Goal: Task Accomplishment & Management: Use online tool/utility

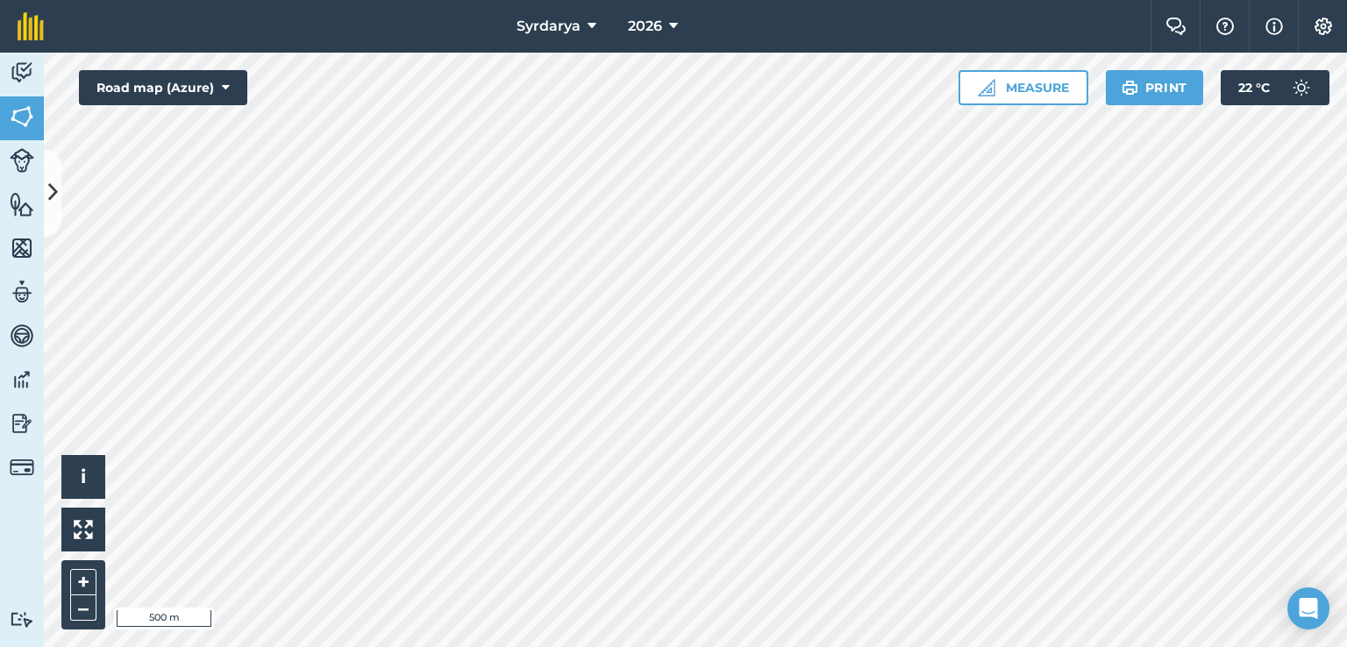
click at [727, 11] on div "Syrdarya 2026 Farm Chat Help Info Settings Syrdarya - 2026 Reproduced with the …" at bounding box center [673, 323] width 1347 height 647
click at [675, 29] on icon at bounding box center [673, 26] width 9 height 21
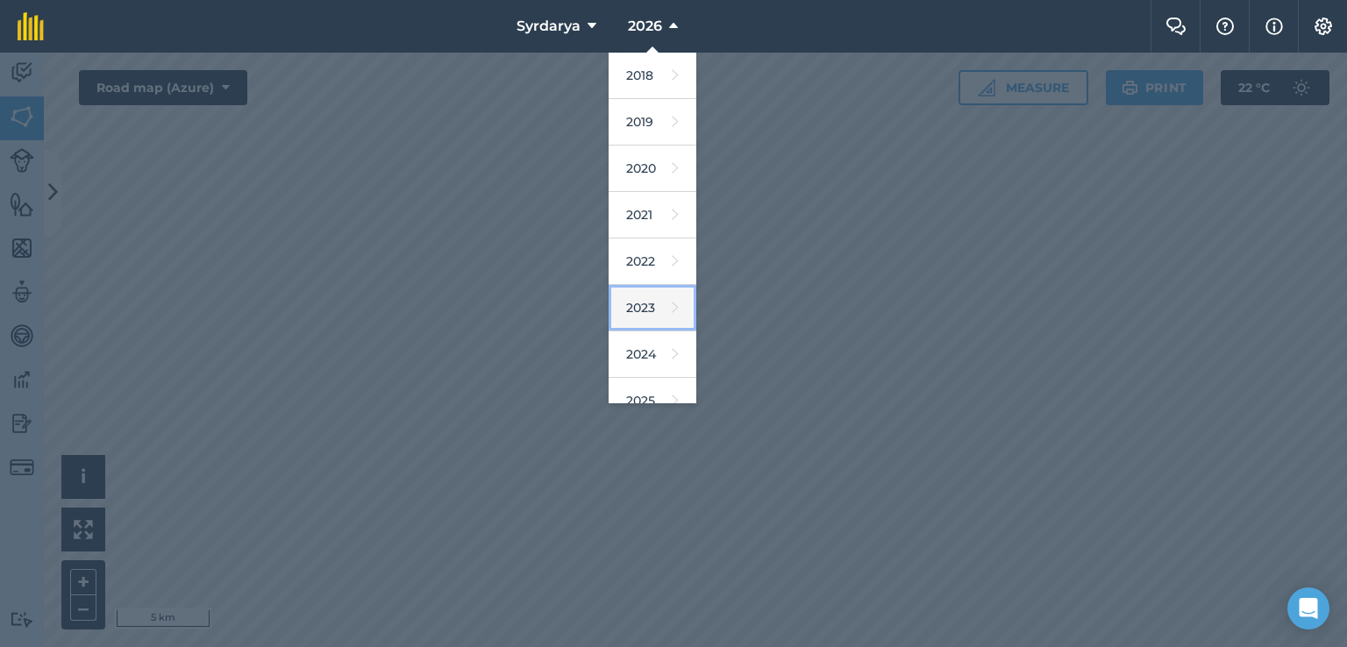
click at [644, 301] on link "2023" at bounding box center [652, 308] width 88 height 46
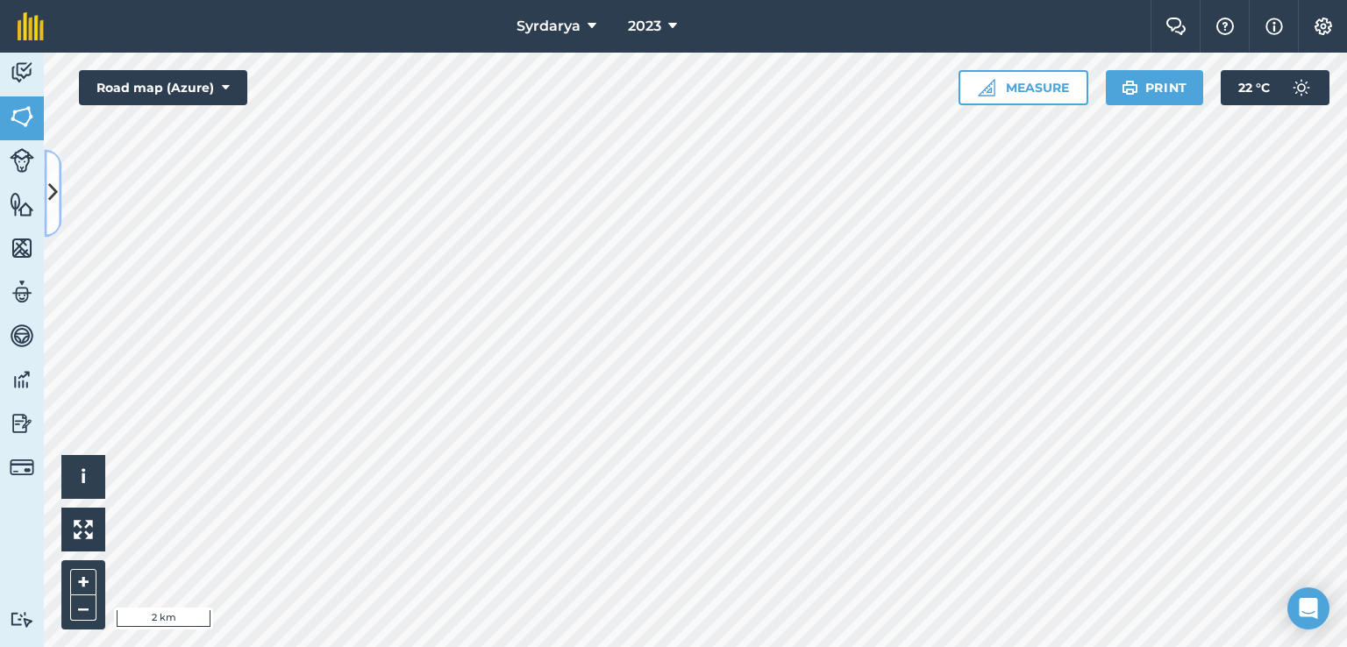
click at [60, 186] on button at bounding box center [53, 193] width 18 height 88
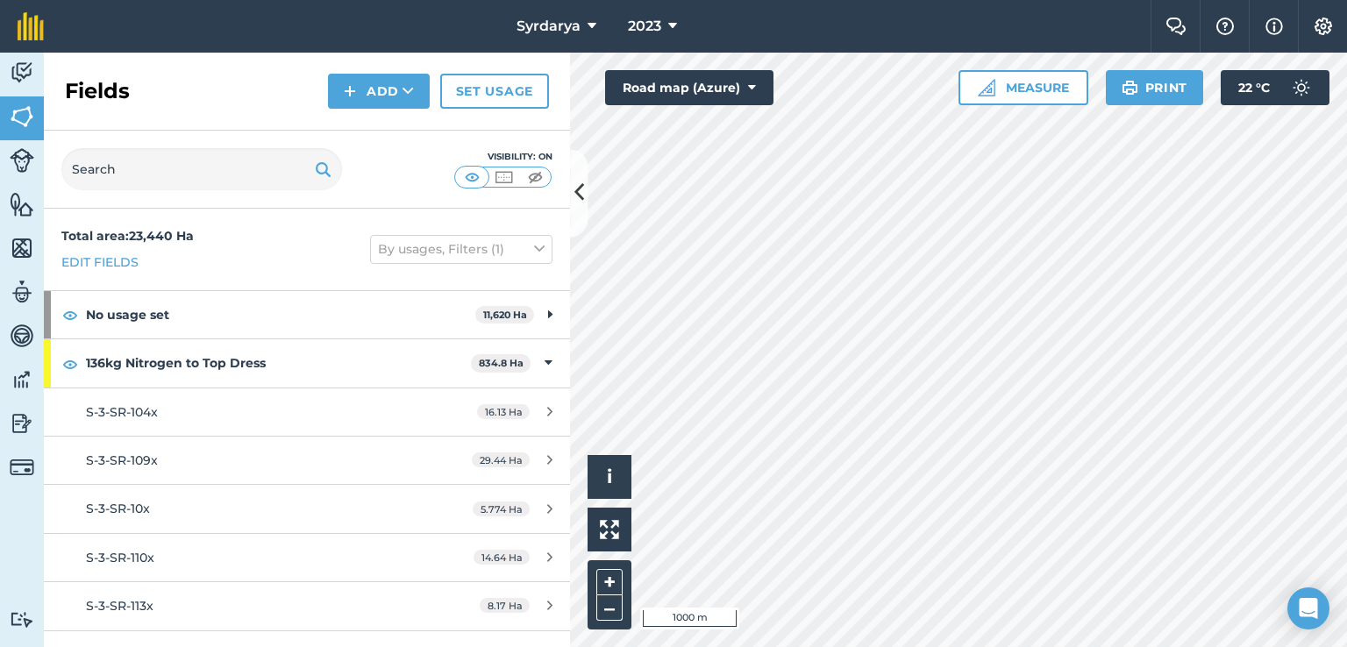
click at [1229, 646] on html "Syrdarya 2023 Farm Chat Help Info Settings Syrdarya - 2023 Reproduced with the …" at bounding box center [673, 323] width 1347 height 647
click at [352, 89] on img at bounding box center [350, 91] width 12 height 21
click at [580, 178] on icon at bounding box center [579, 193] width 10 height 31
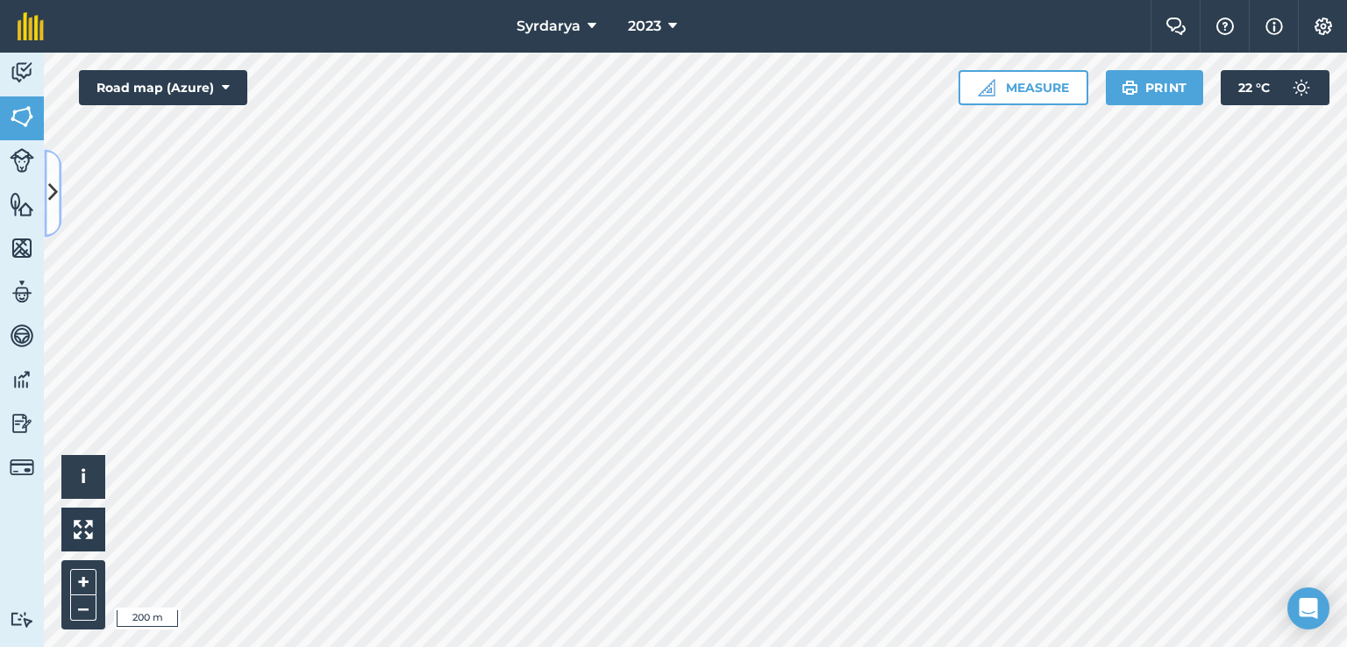
click at [53, 183] on icon at bounding box center [53, 193] width 10 height 31
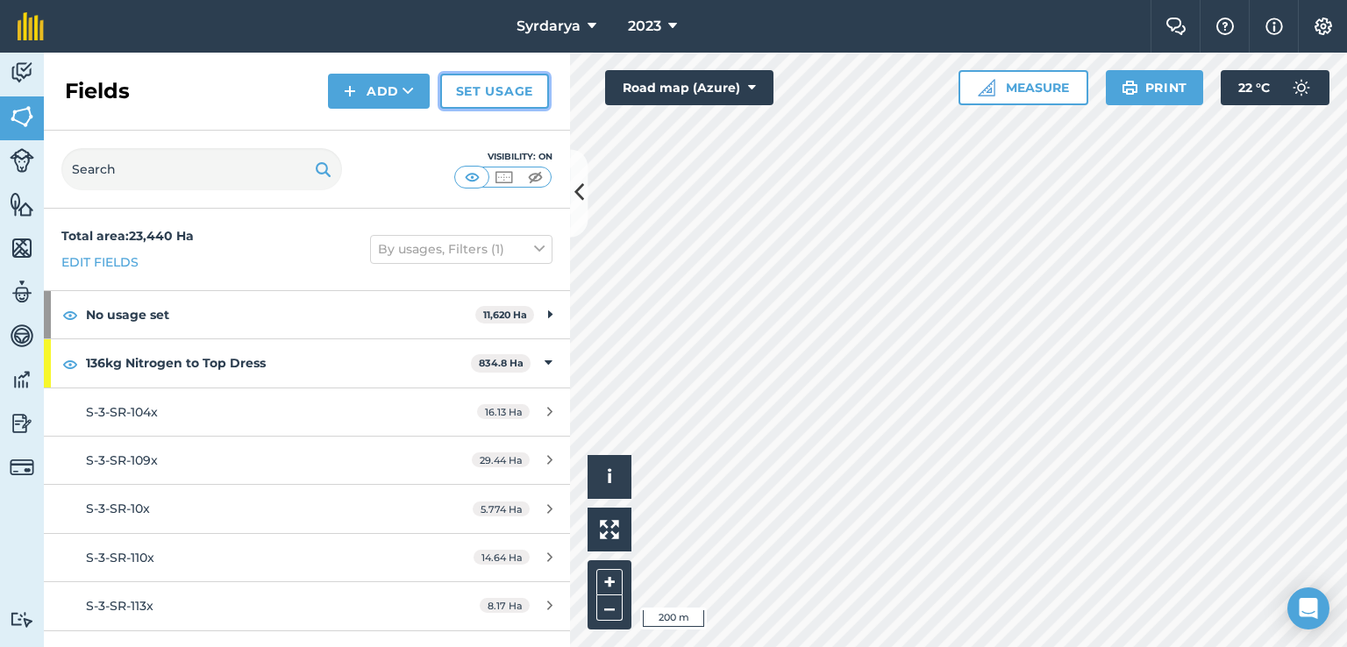
click at [472, 92] on link "Set usage" at bounding box center [494, 91] width 109 height 35
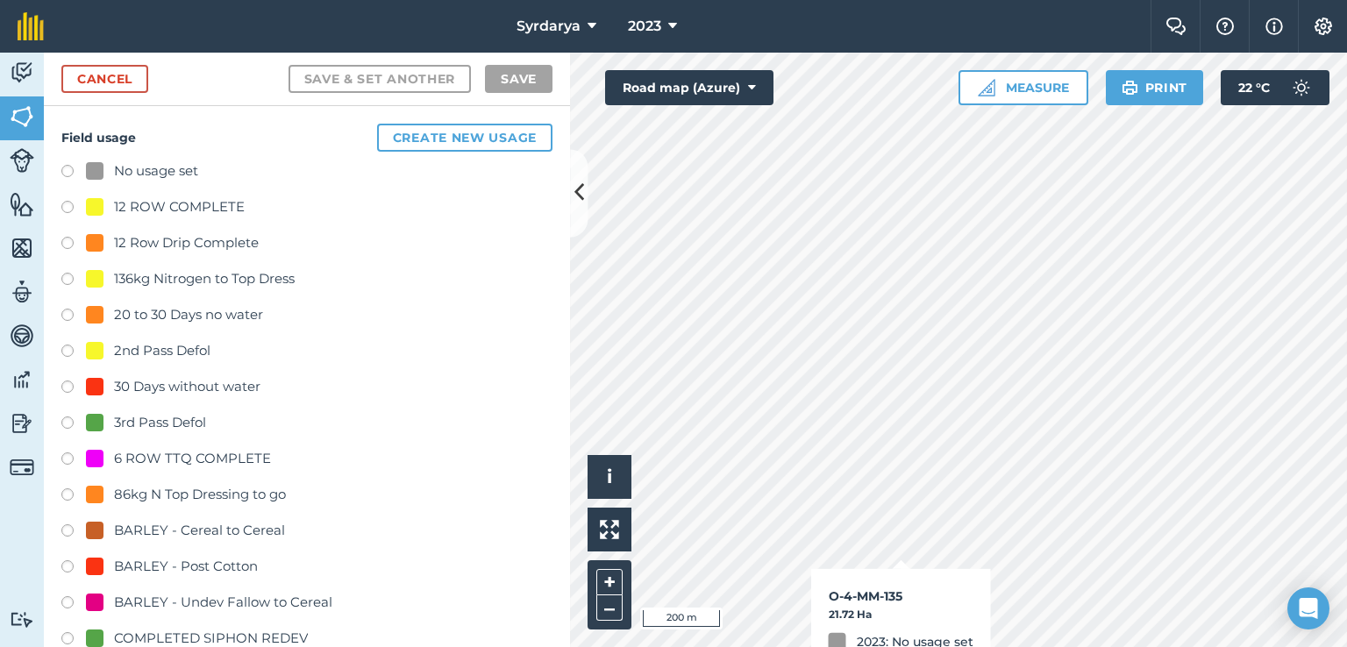
checkbox input "true"
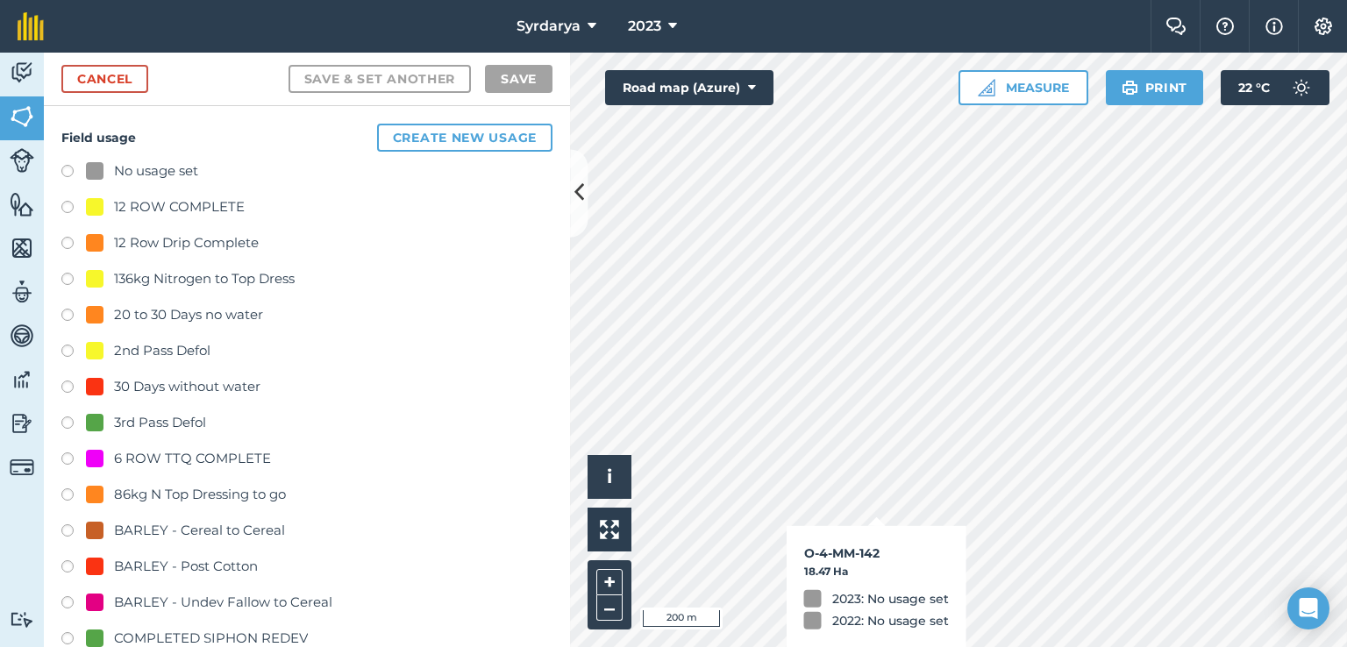
checkbox input "true"
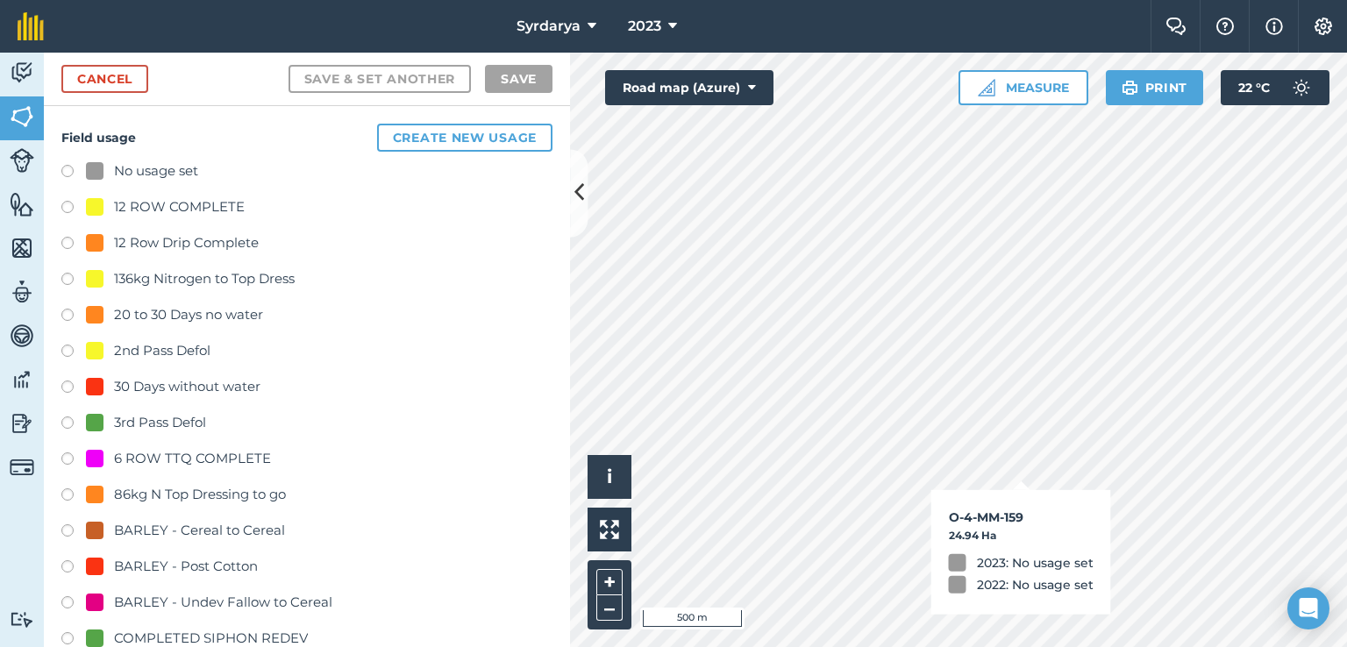
checkbox input "true"
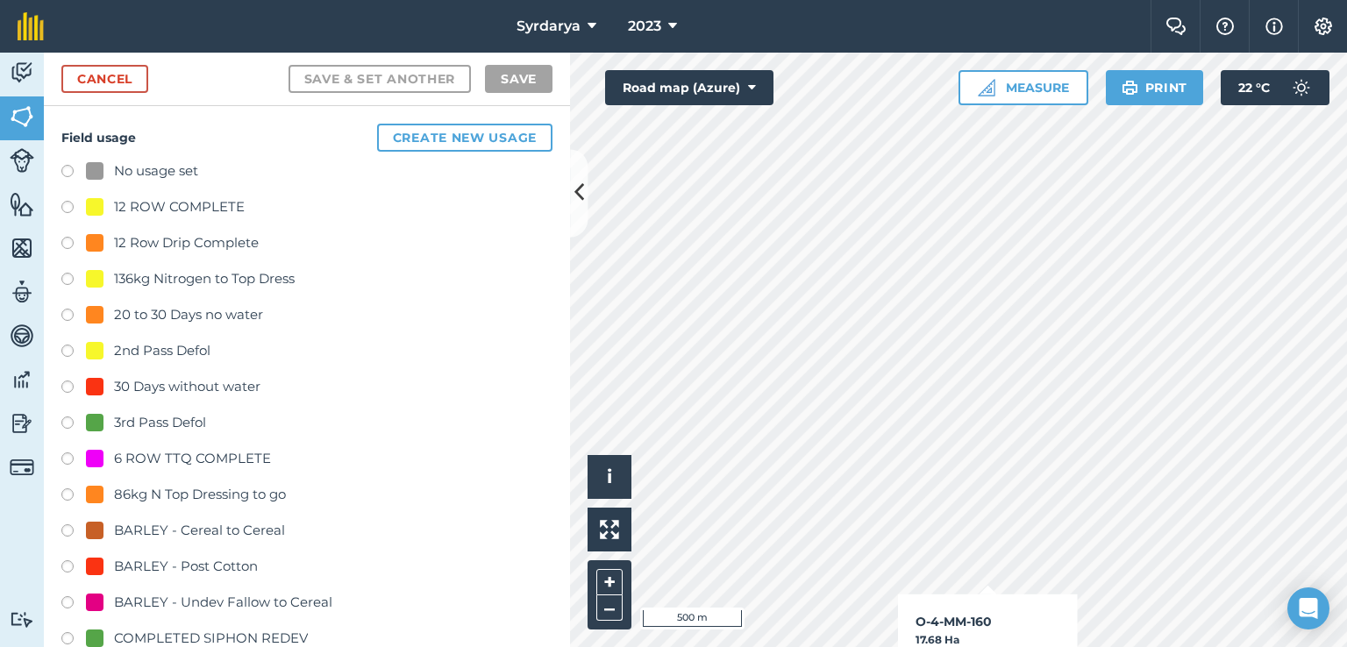
checkbox input "true"
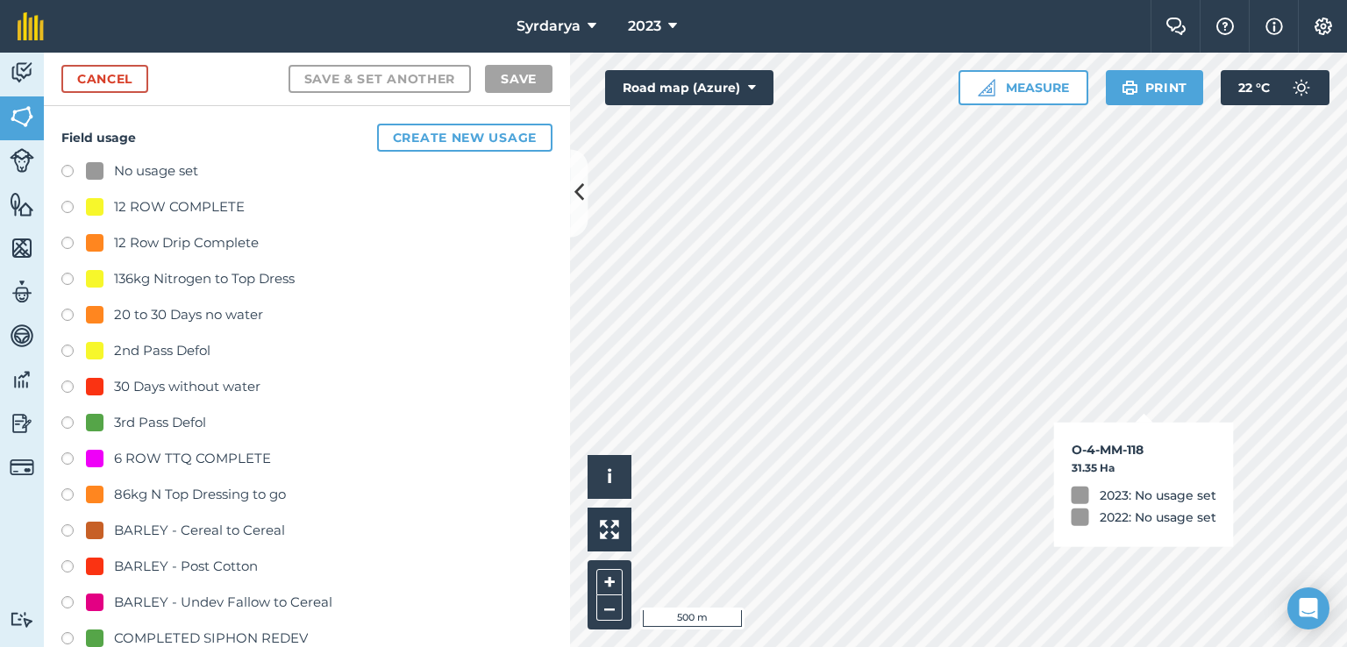
checkbox input "true"
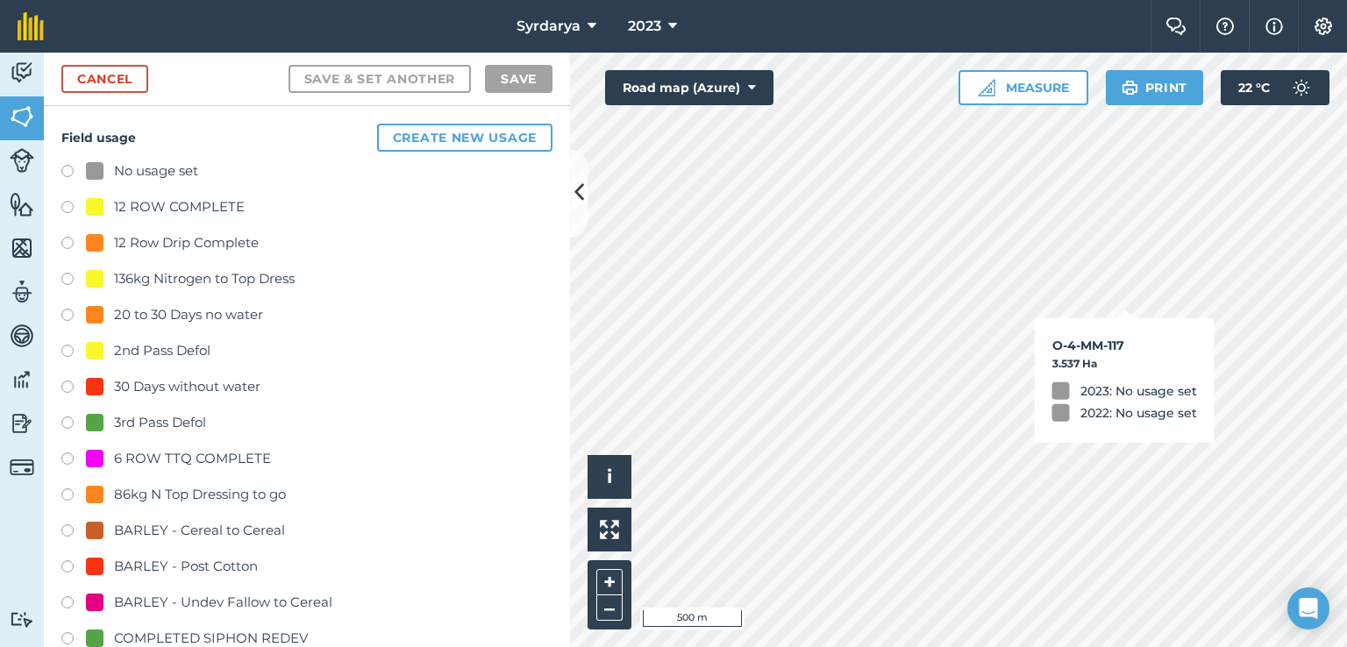
checkbox input "true"
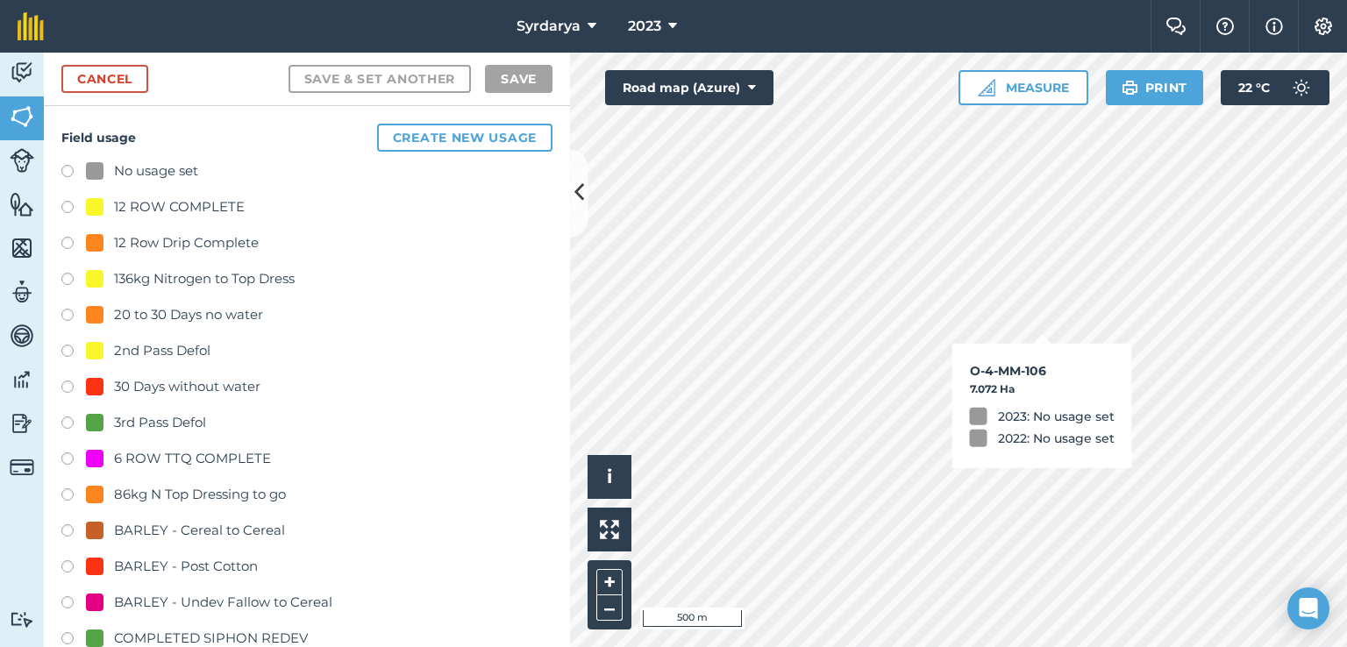
checkbox input "true"
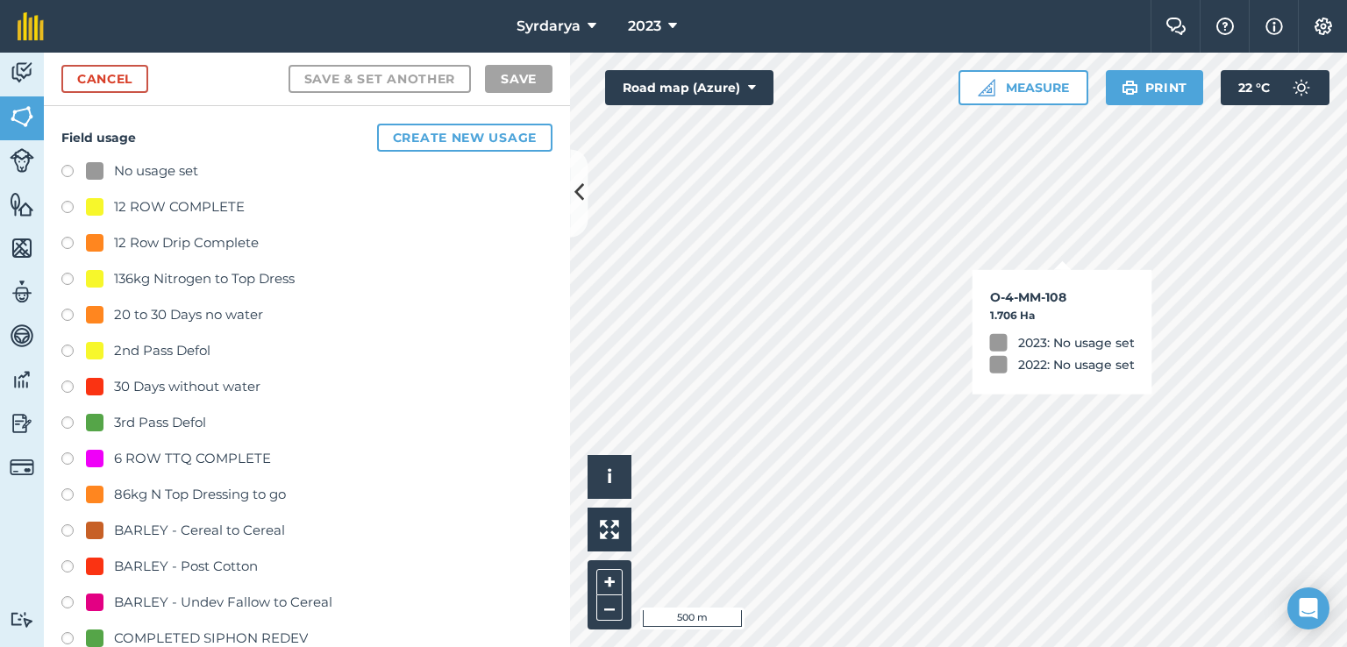
checkbox input "true"
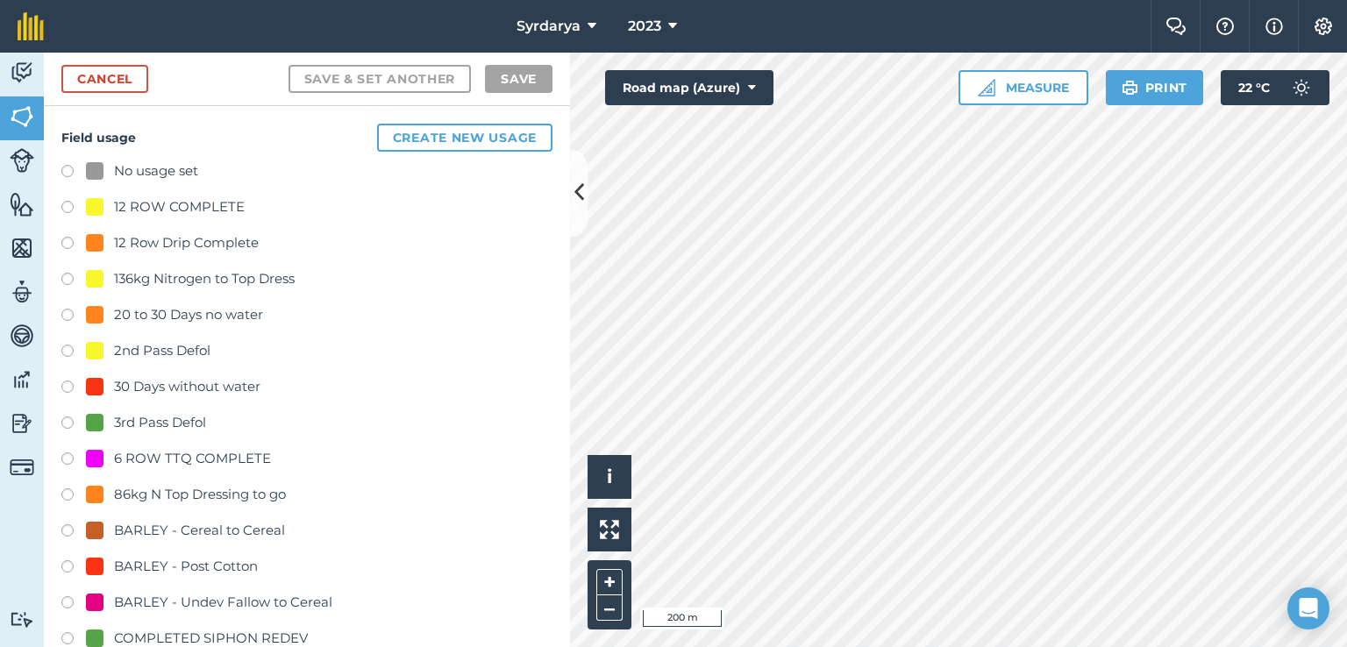
checkbox input "true"
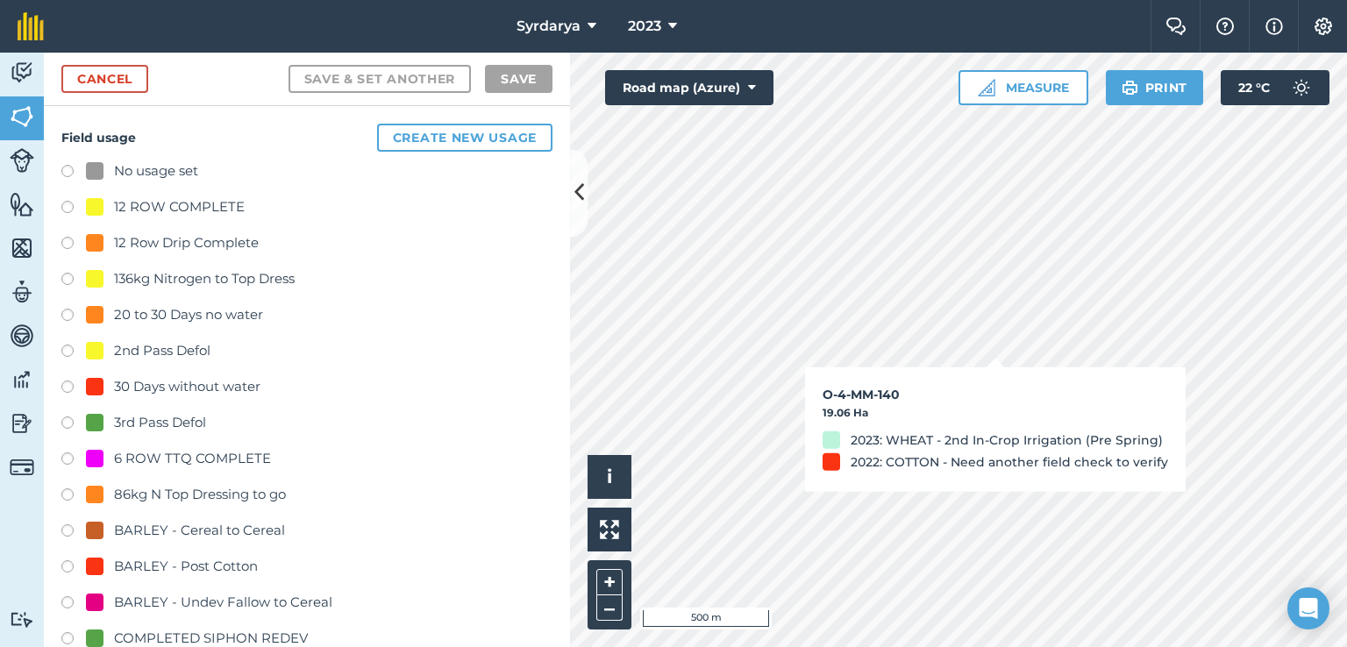
checkbox input "true"
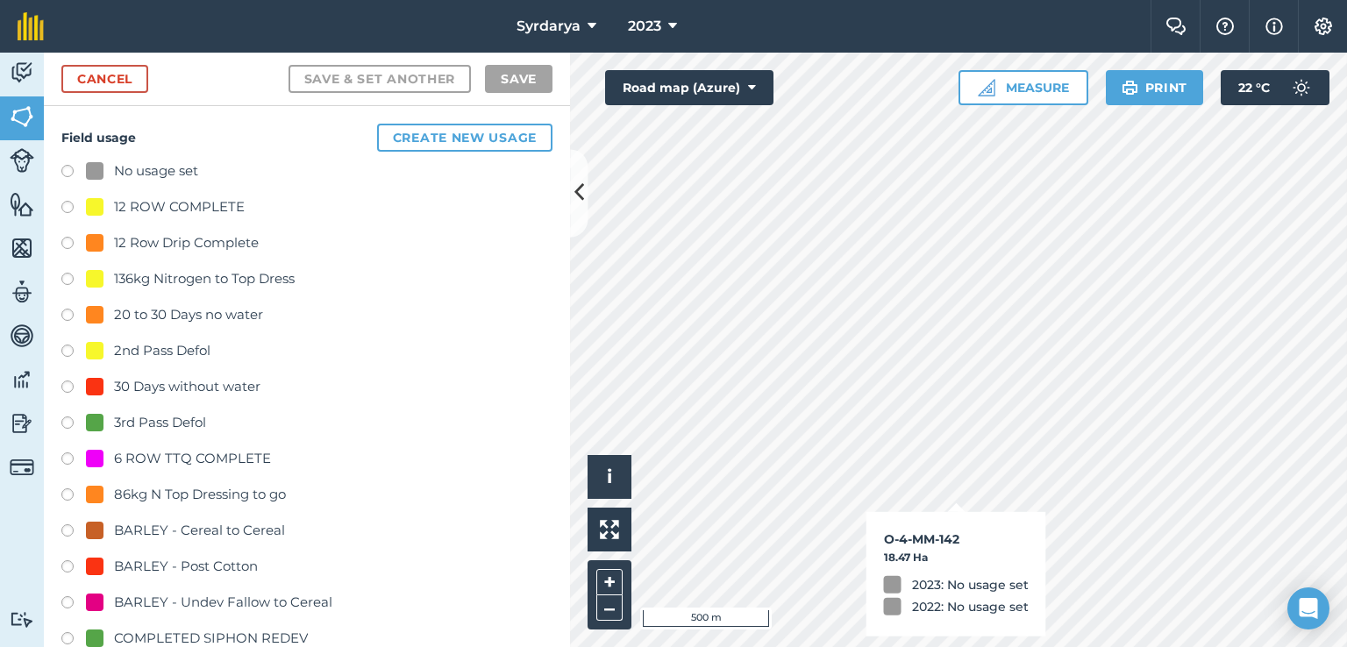
checkbox input "false"
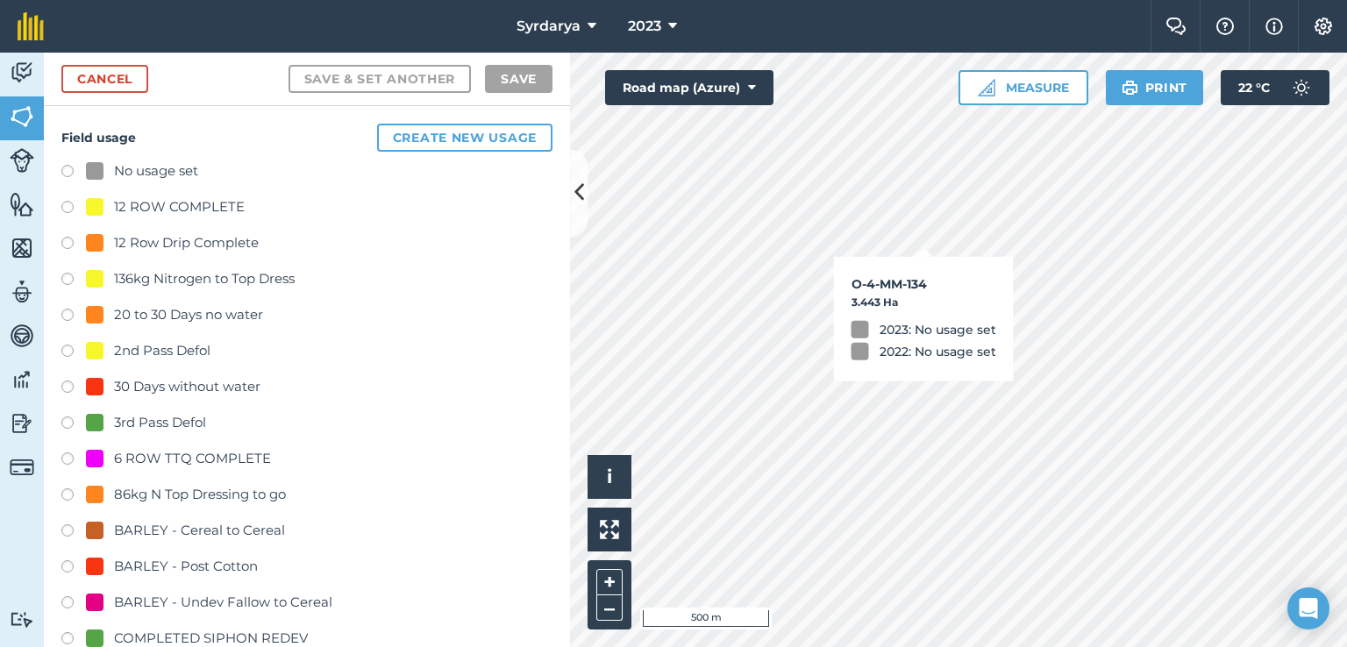
checkbox input "false"
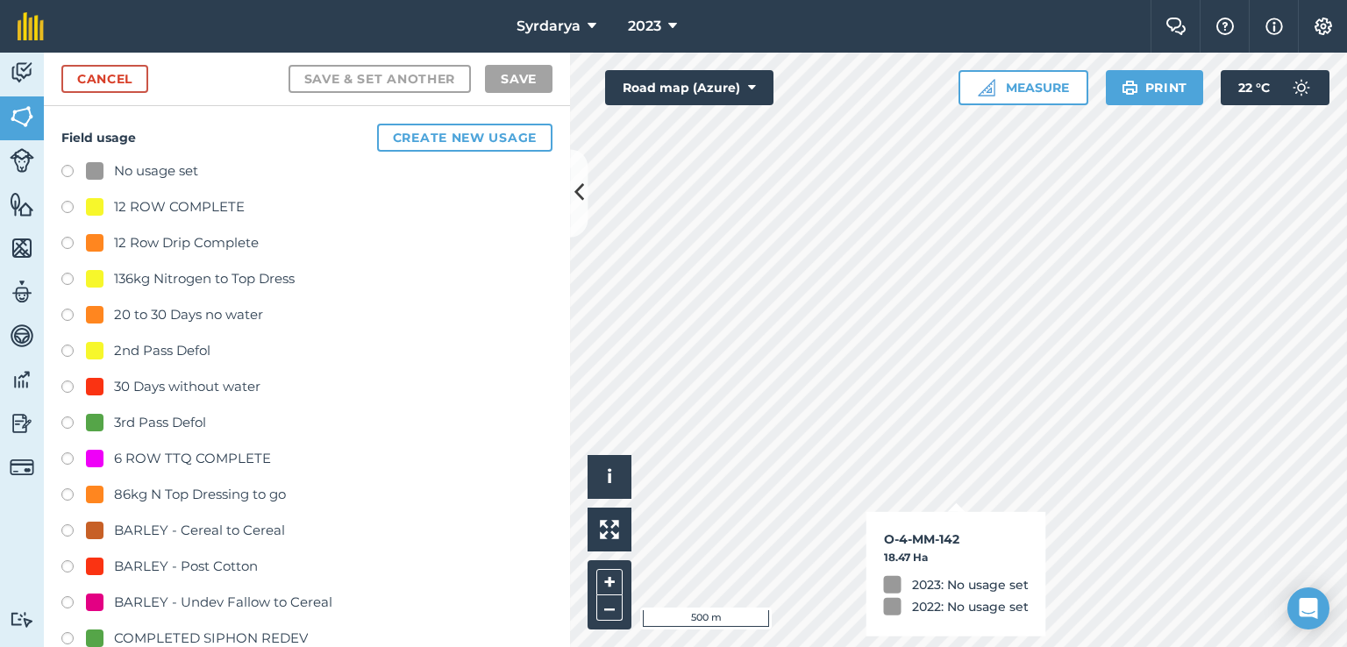
checkbox input "true"
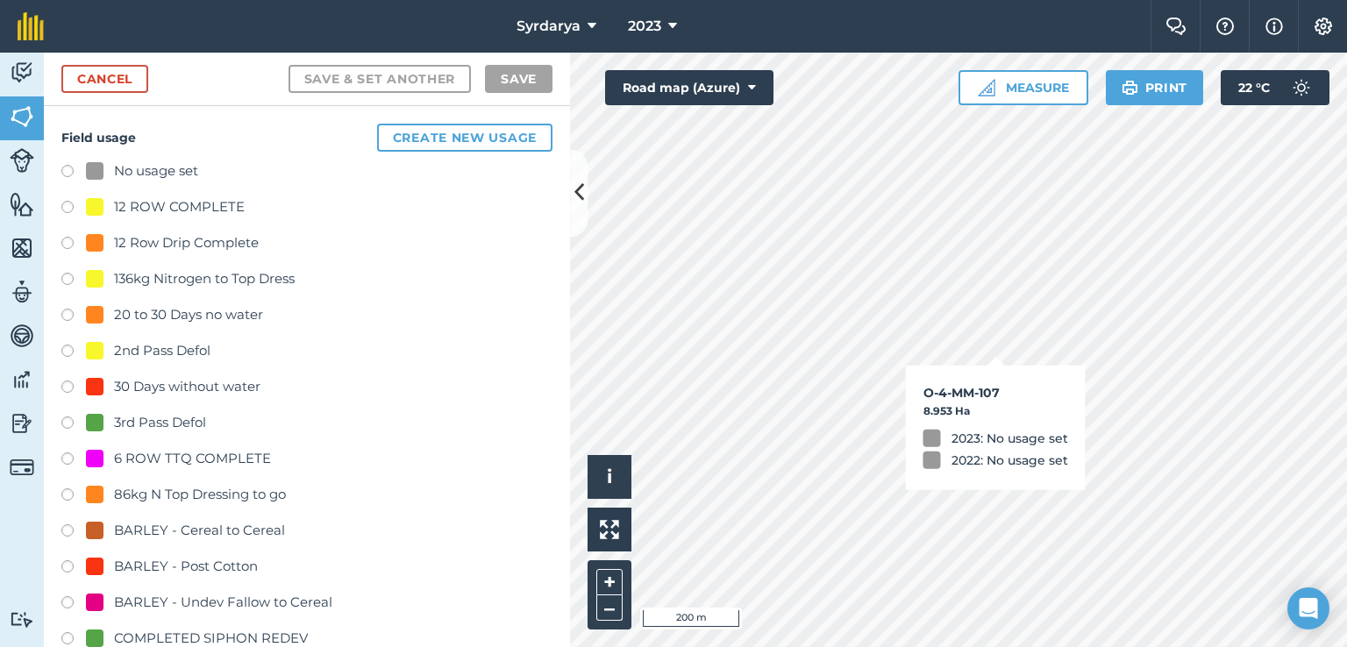
checkbox input "true"
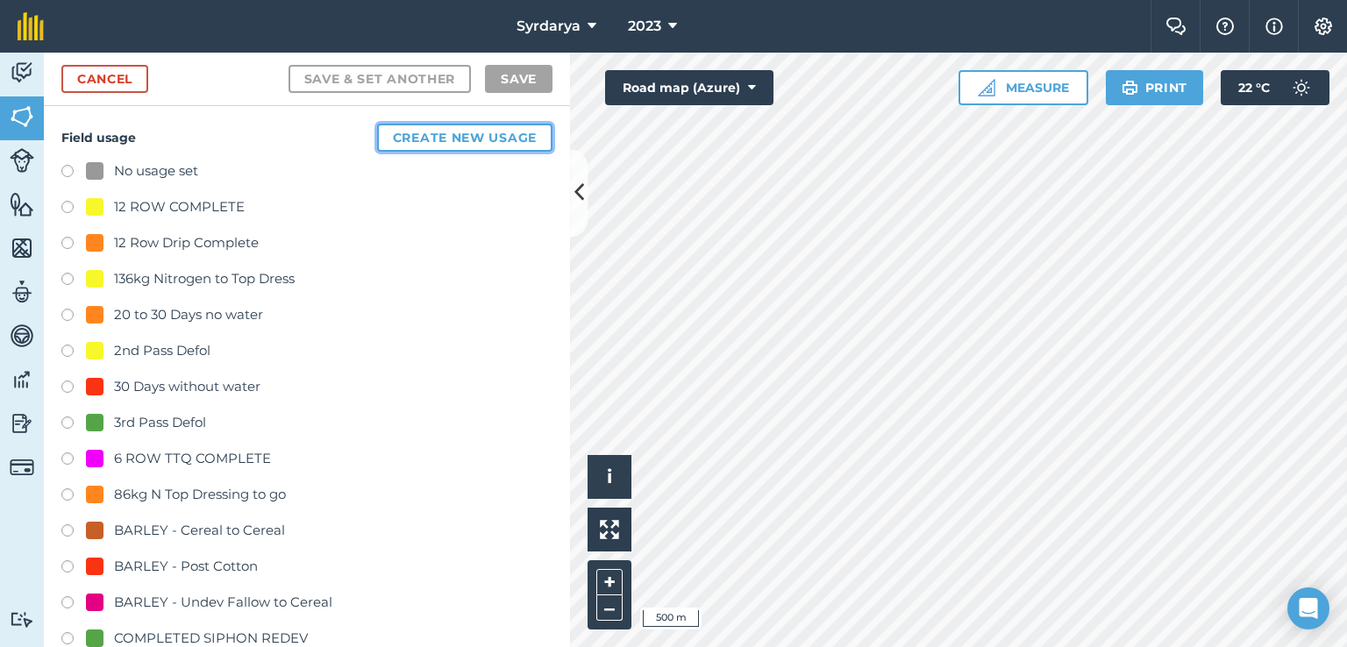
click at [452, 135] on button "Create new usage" at bounding box center [464, 138] width 175 height 28
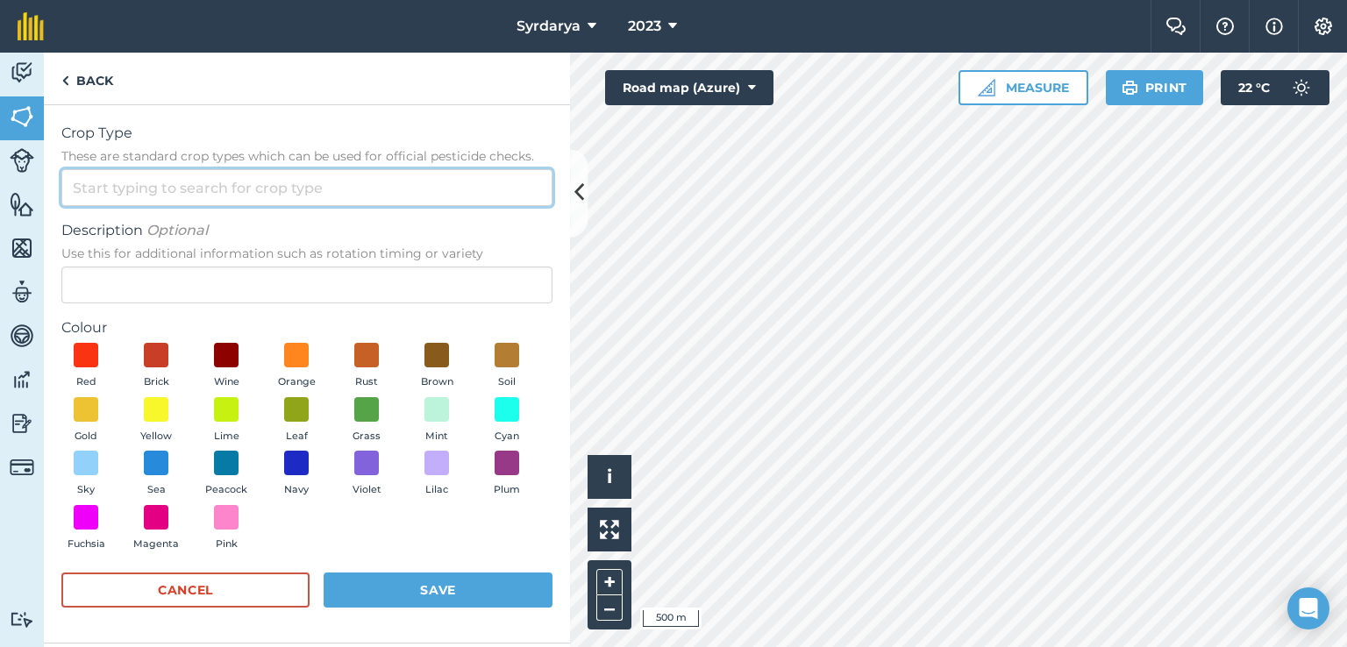
click at [137, 190] on input "Crop Type These are standard crop types which can be used for official pesticid…" at bounding box center [306, 187] width 491 height 37
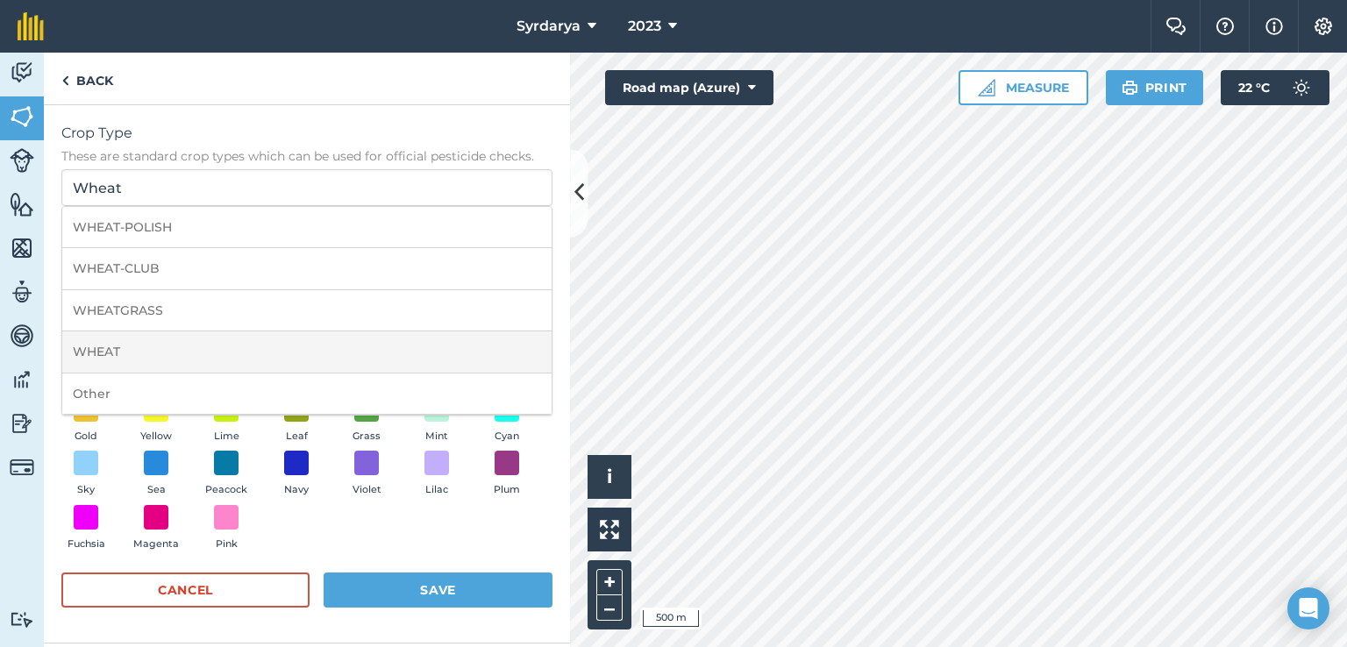
click at [116, 347] on li "WHEAT" at bounding box center [306, 351] width 489 height 41
type input "WHEAT"
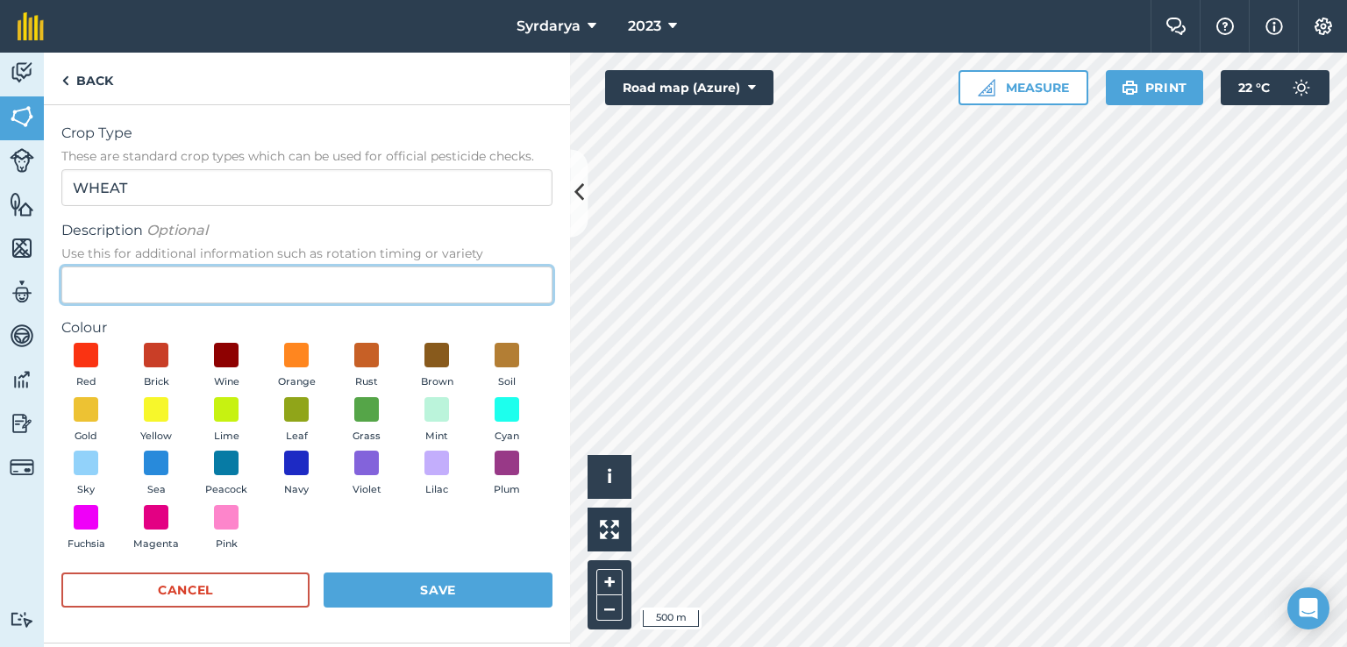
click at [147, 288] on input "Description Optional Use this for additional information such as rotation timin…" at bounding box center [306, 285] width 491 height 37
drag, startPoint x: 188, startPoint y: 281, endPoint x: 320, endPoint y: 278, distance: 131.6
click at [320, 278] on input "Low cost wheat for additional area" at bounding box center [306, 285] width 491 height 37
click at [248, 281] on input "Low cost wheat for June Redevelopment" at bounding box center [306, 285] width 491 height 37
type input "Low cost wheat for [DATE] Redevelopment"
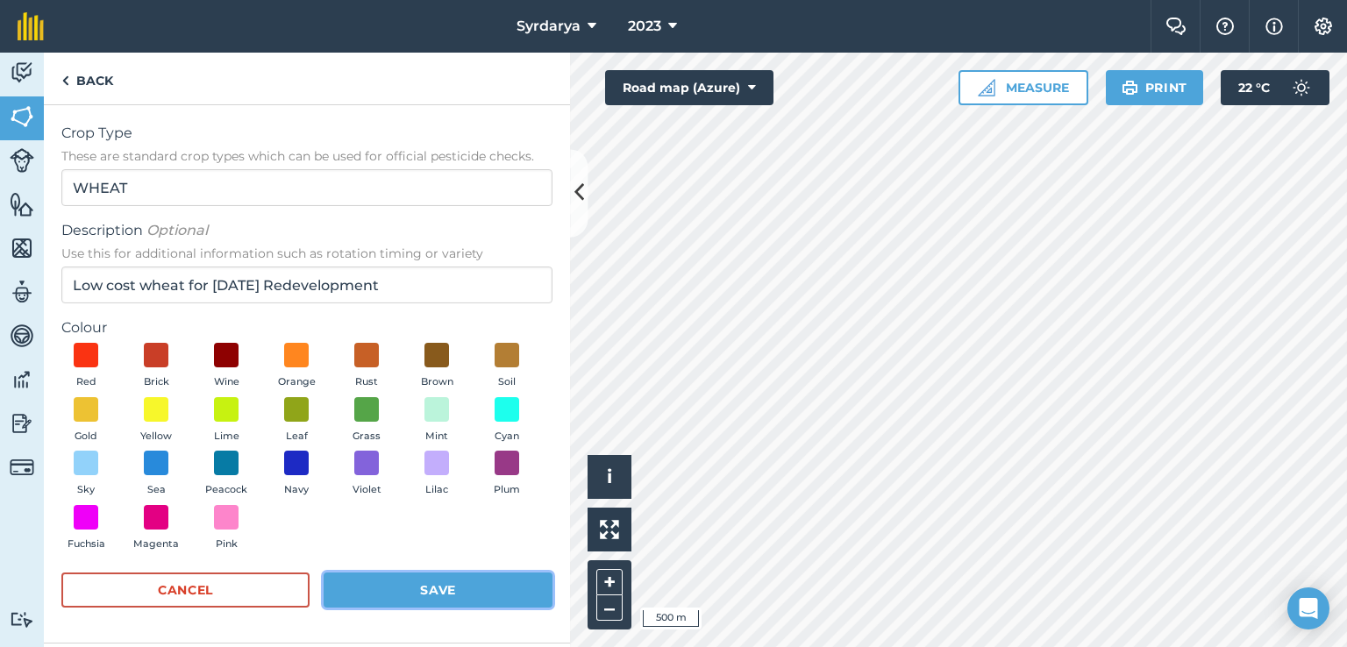
click at [428, 594] on button "Save" at bounding box center [438, 589] width 229 height 35
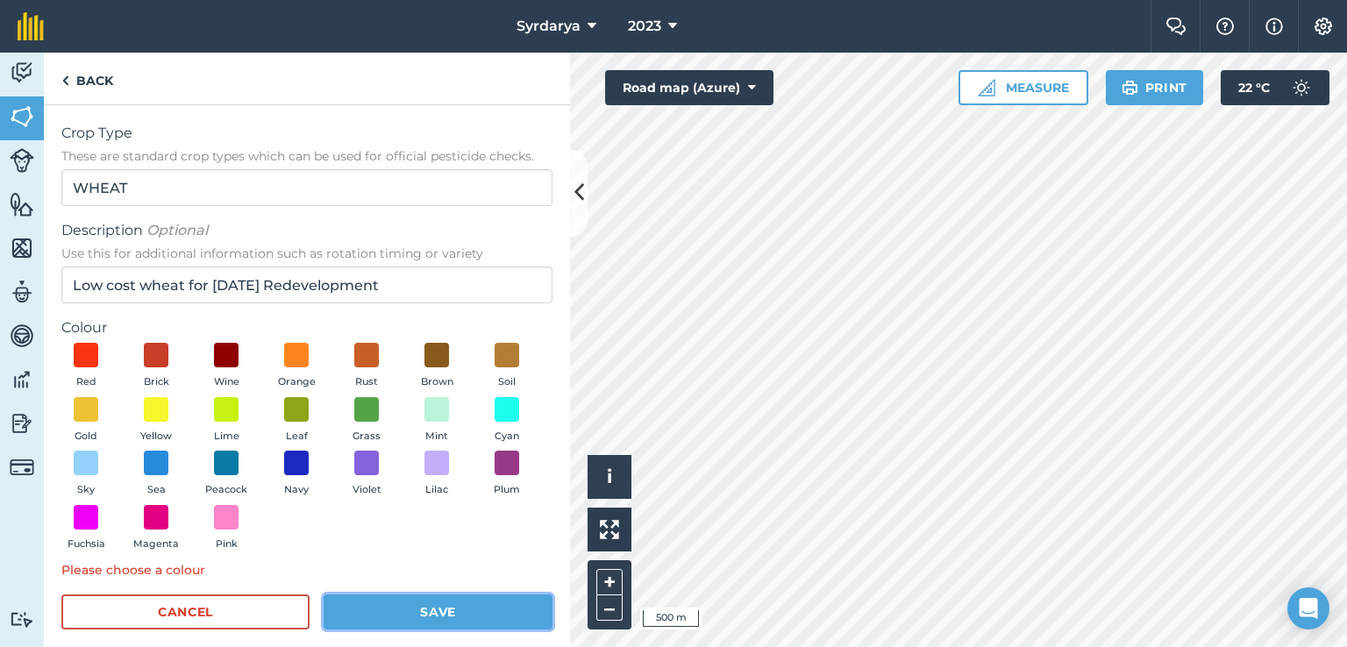
click at [424, 606] on button "Save" at bounding box center [438, 611] width 229 height 35
click at [153, 350] on span at bounding box center [156, 355] width 27 height 27
click at [414, 608] on button "Save" at bounding box center [438, 611] width 229 height 35
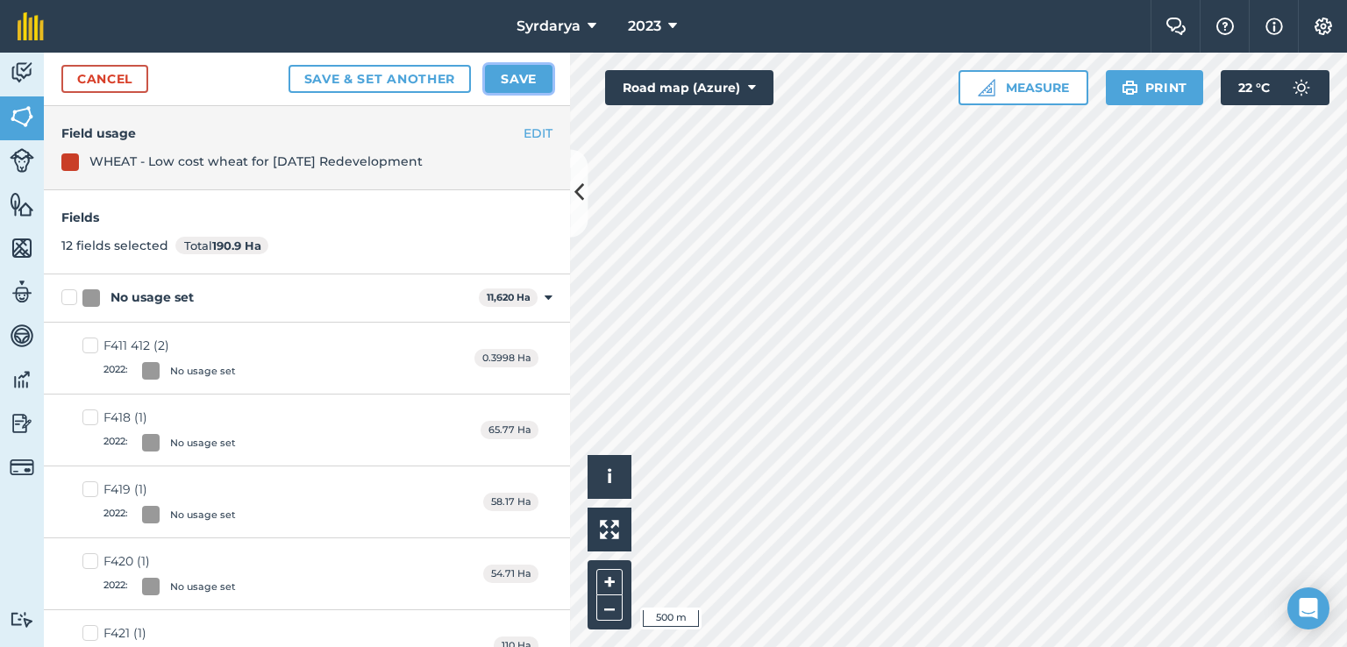
click at [531, 82] on button "Save" at bounding box center [519, 79] width 68 height 28
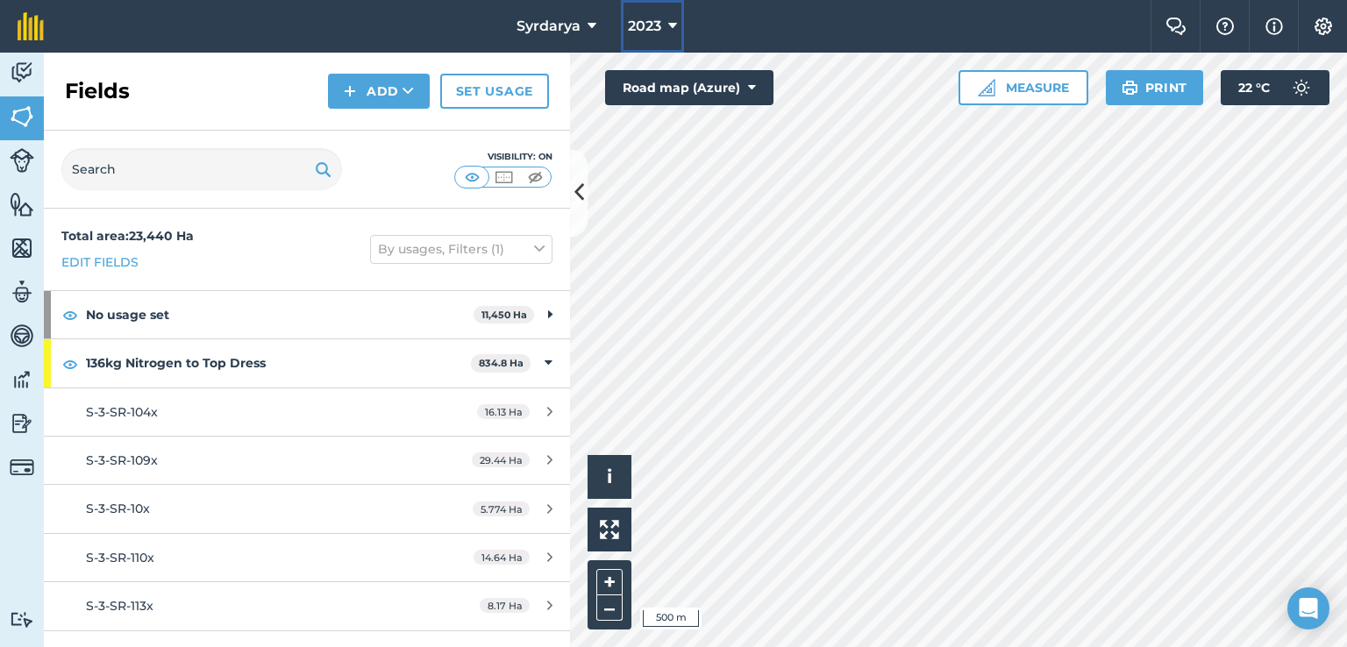
click at [670, 17] on icon at bounding box center [672, 26] width 9 height 21
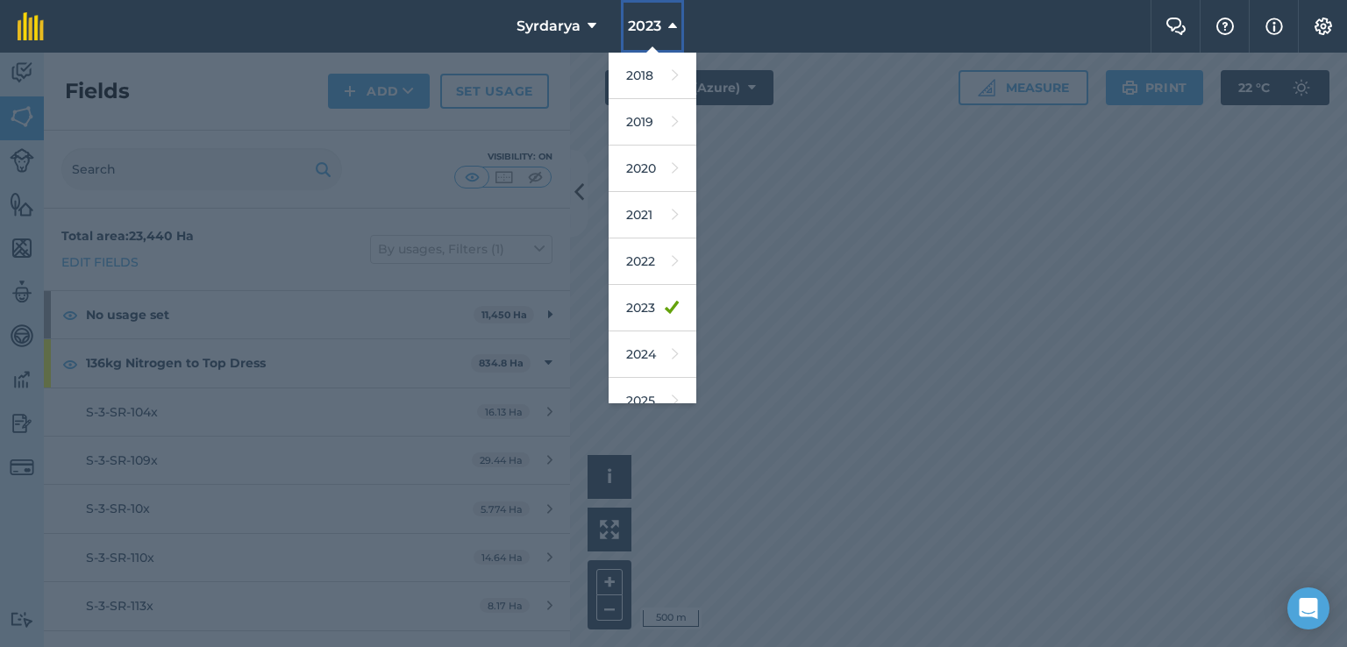
scroll to position [112, 0]
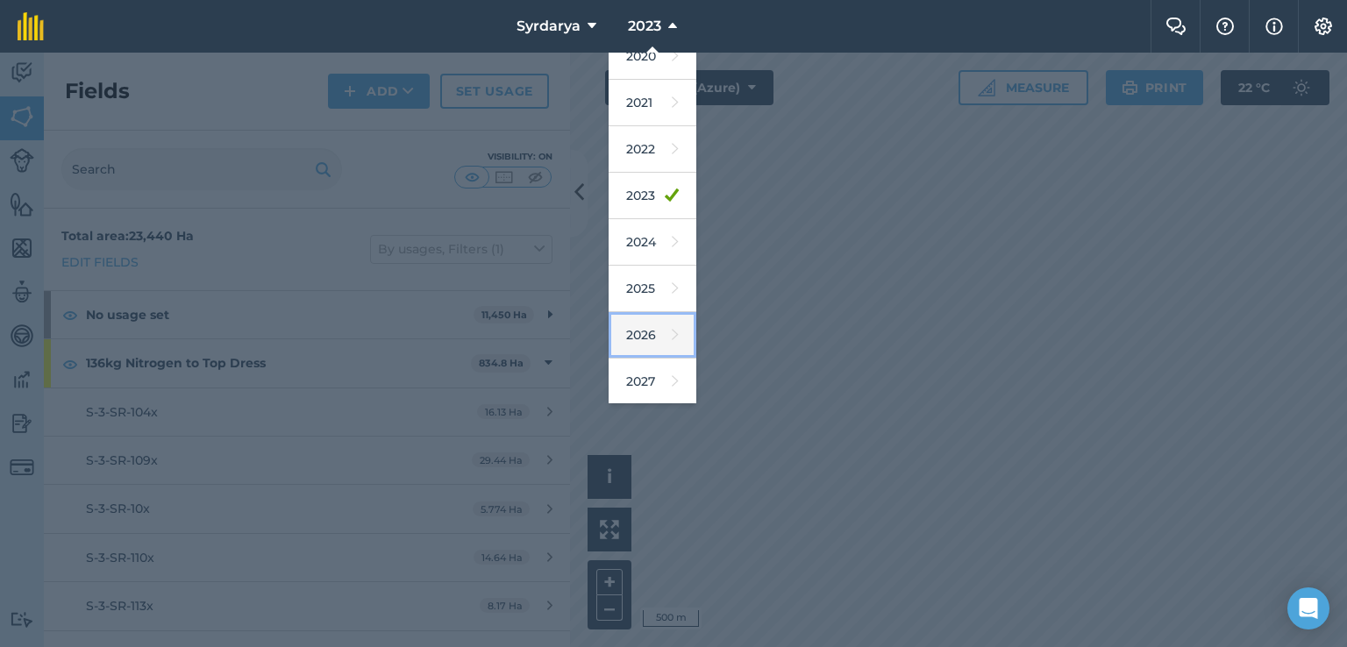
click at [639, 333] on link "2026" at bounding box center [652, 335] width 88 height 46
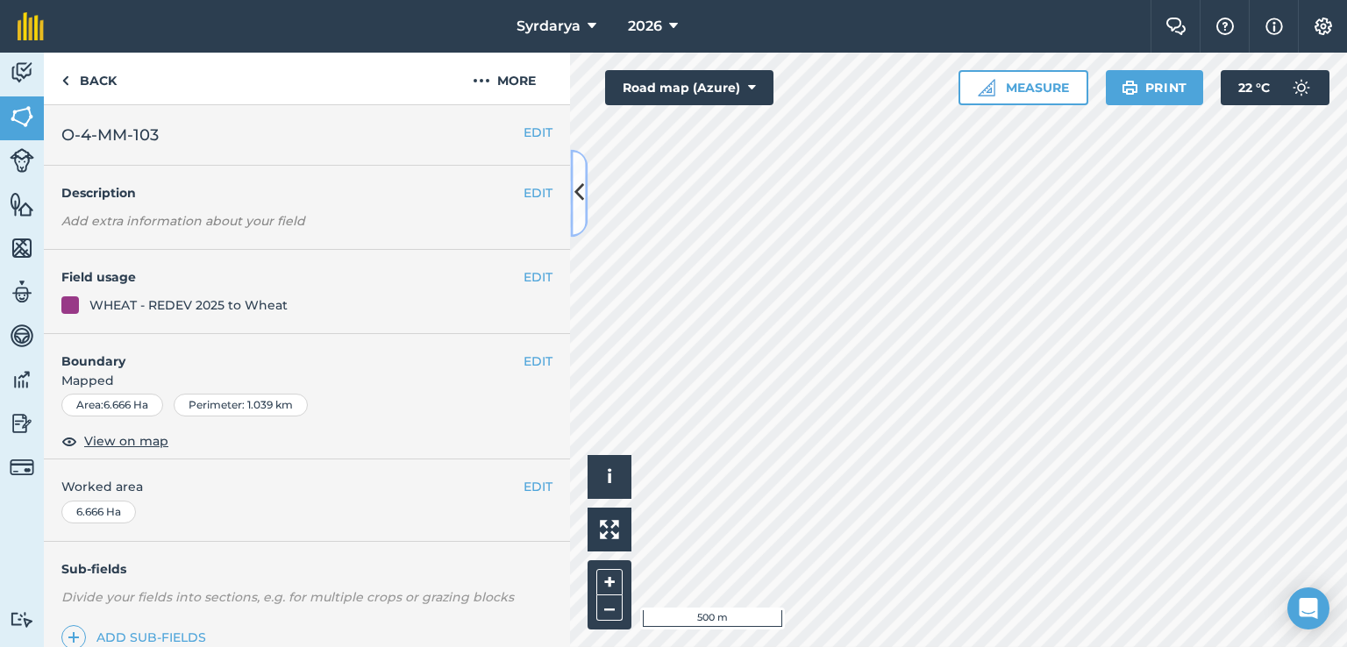
click at [582, 194] on icon at bounding box center [579, 193] width 10 height 31
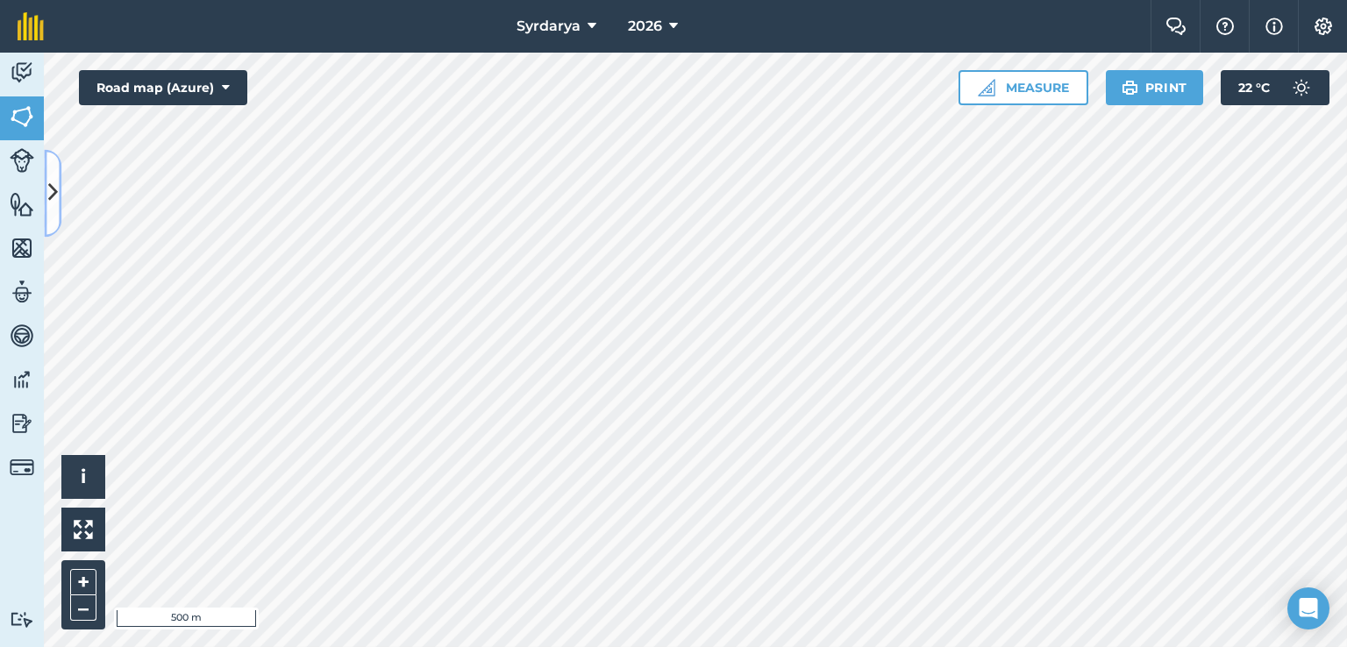
click at [56, 180] on icon at bounding box center [53, 193] width 10 height 31
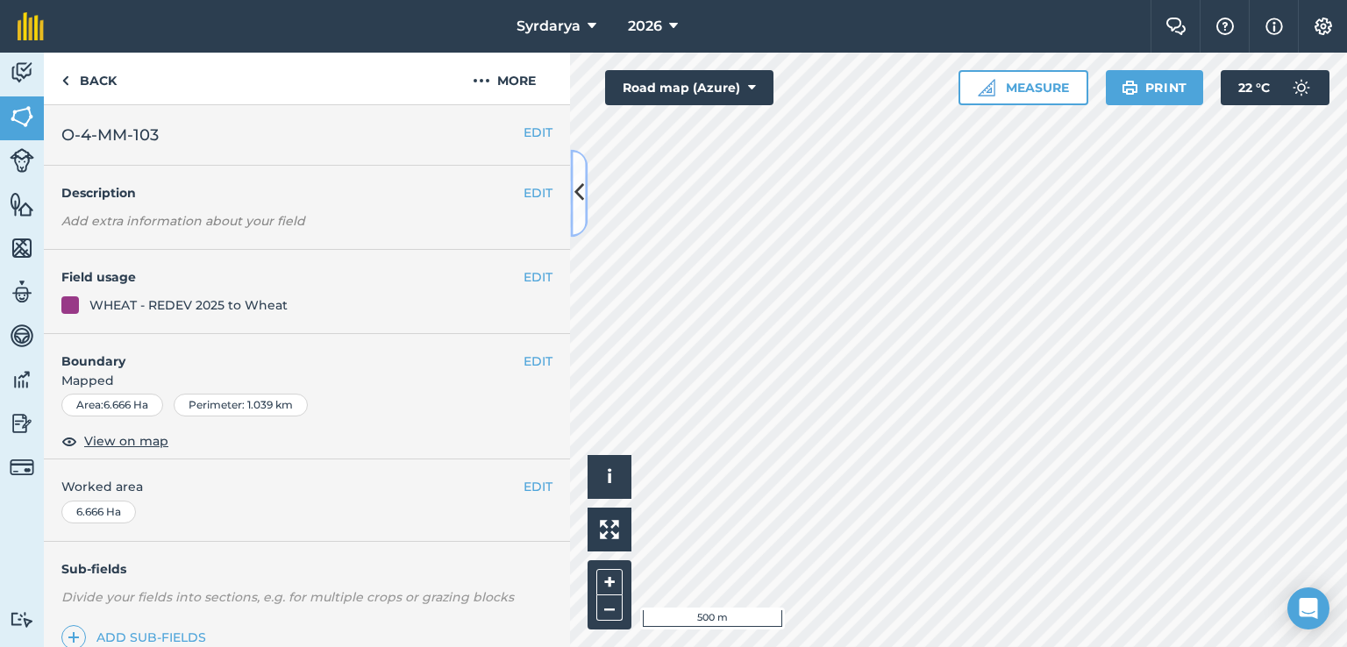
click at [576, 181] on icon at bounding box center [579, 193] width 10 height 31
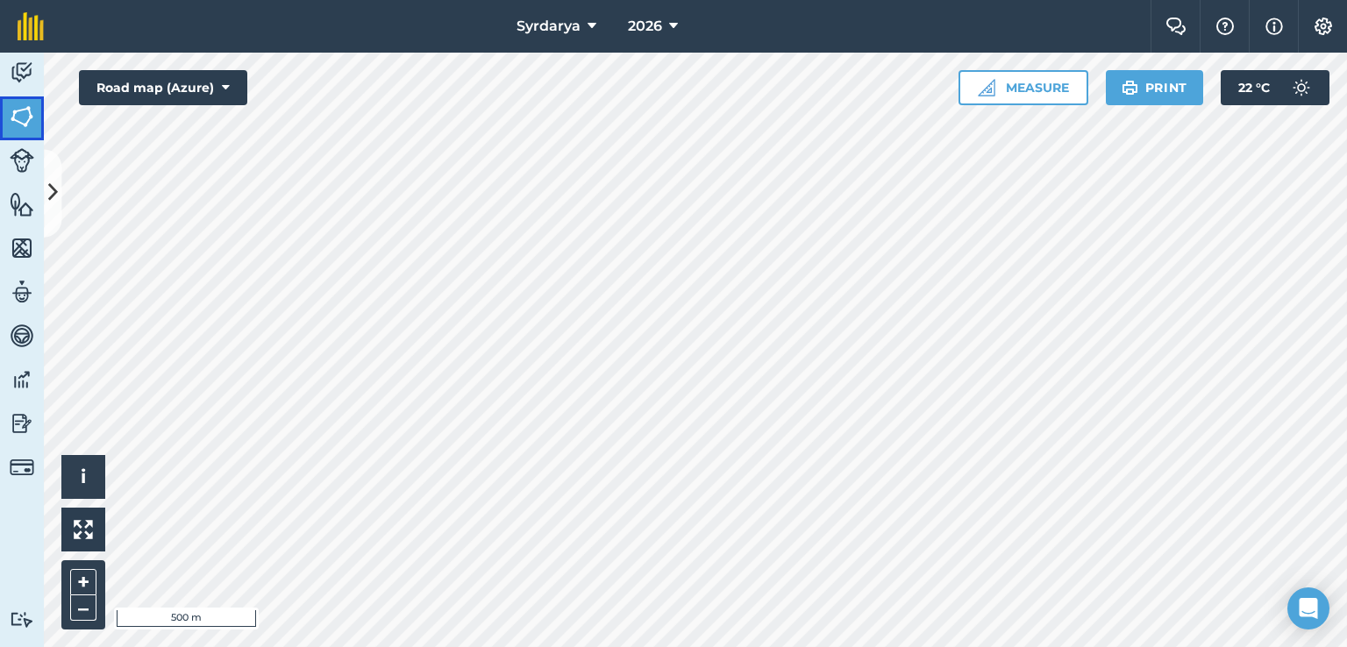
click at [0, 117] on link "Fields" at bounding box center [22, 118] width 44 height 44
